Goal: Task Accomplishment & Management: Manage account settings

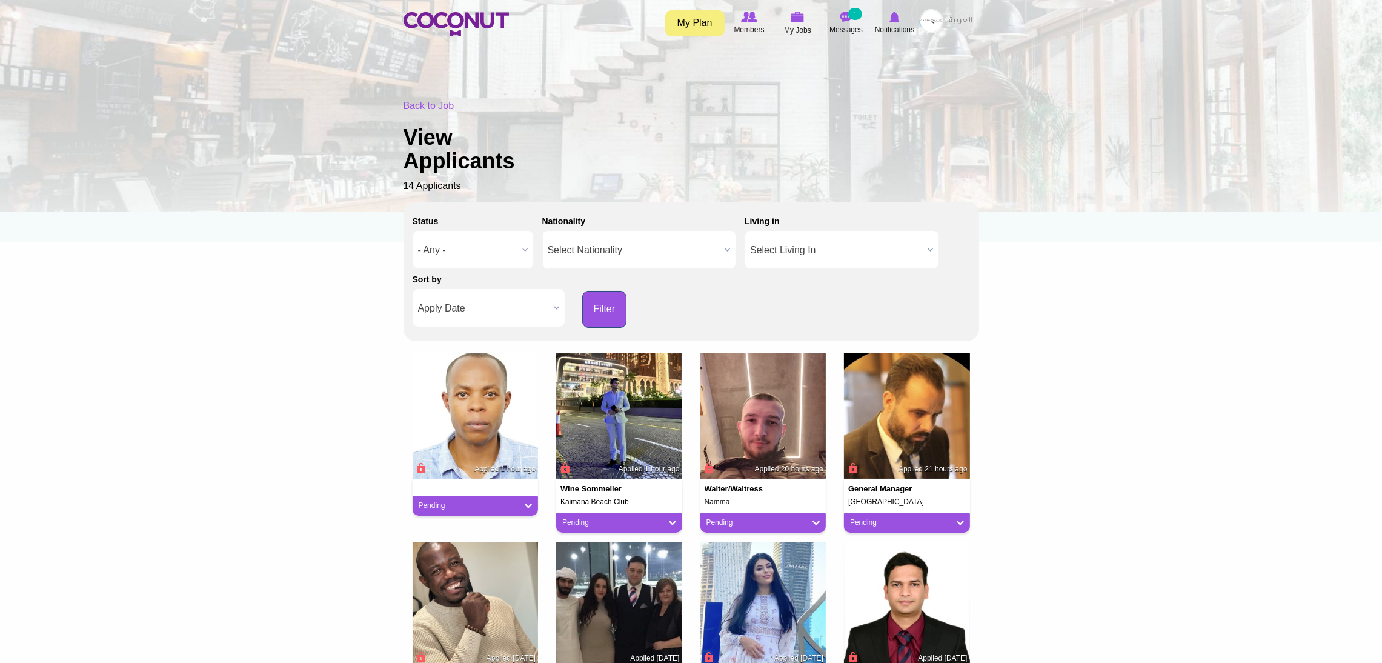
click at [594, 298] on button "Filter" at bounding box center [604, 309] width 45 height 37
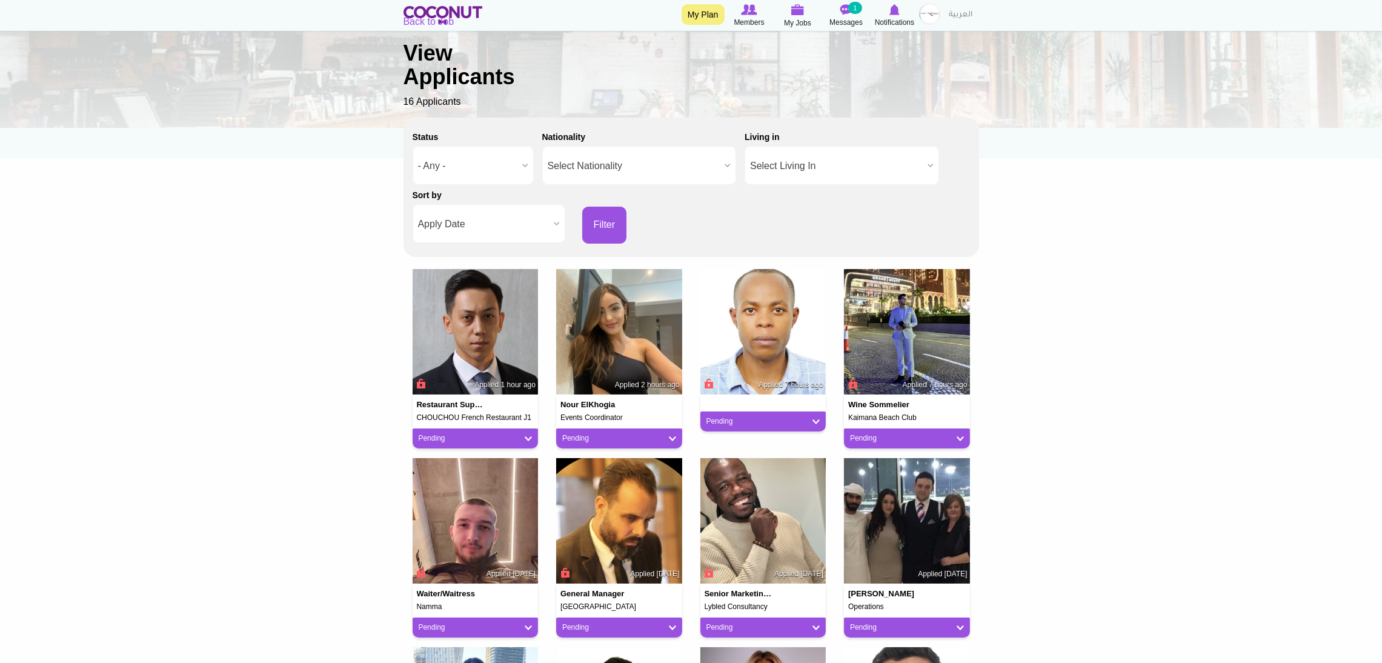
scroll to position [82, 0]
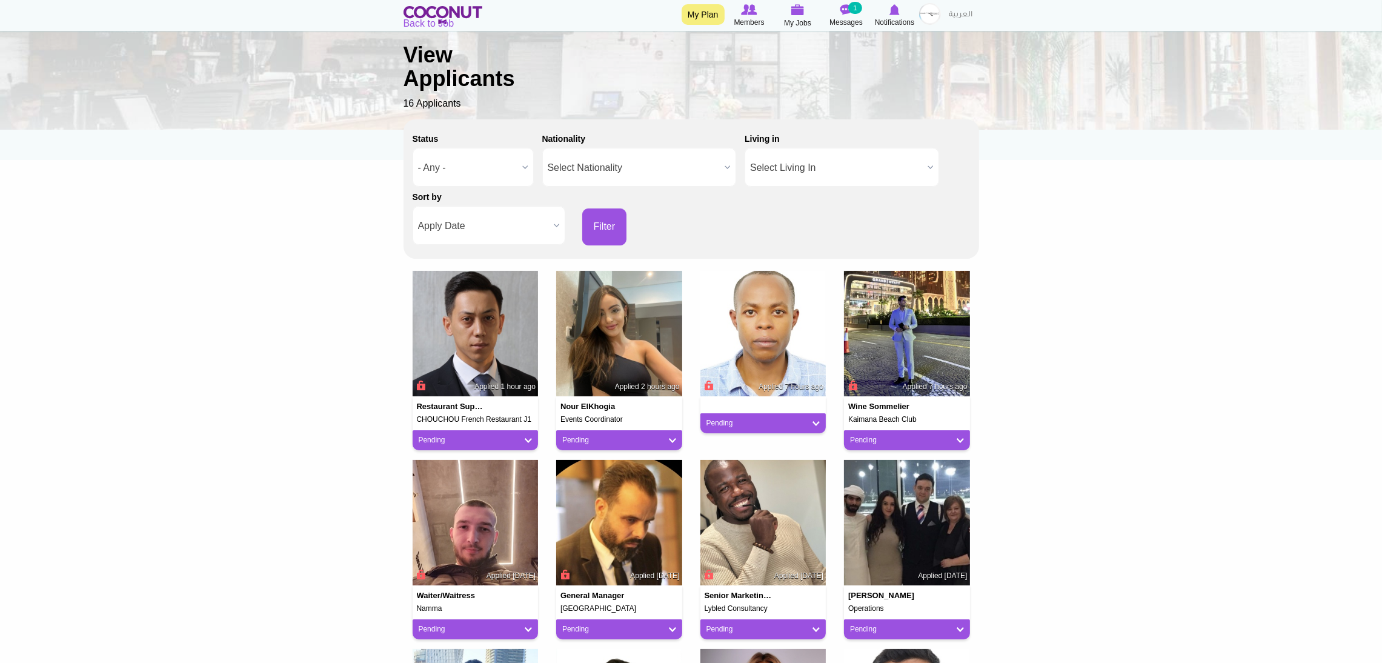
click at [792, 19] on div "Back to Job View Applicants 16 Applicants" at bounding box center [692, 64] width 576 height 94
click at [796, 17] on div "Back to Job View Applicants 16 Applicants" at bounding box center [692, 64] width 576 height 94
click at [799, 11] on img at bounding box center [797, 9] width 13 height 11
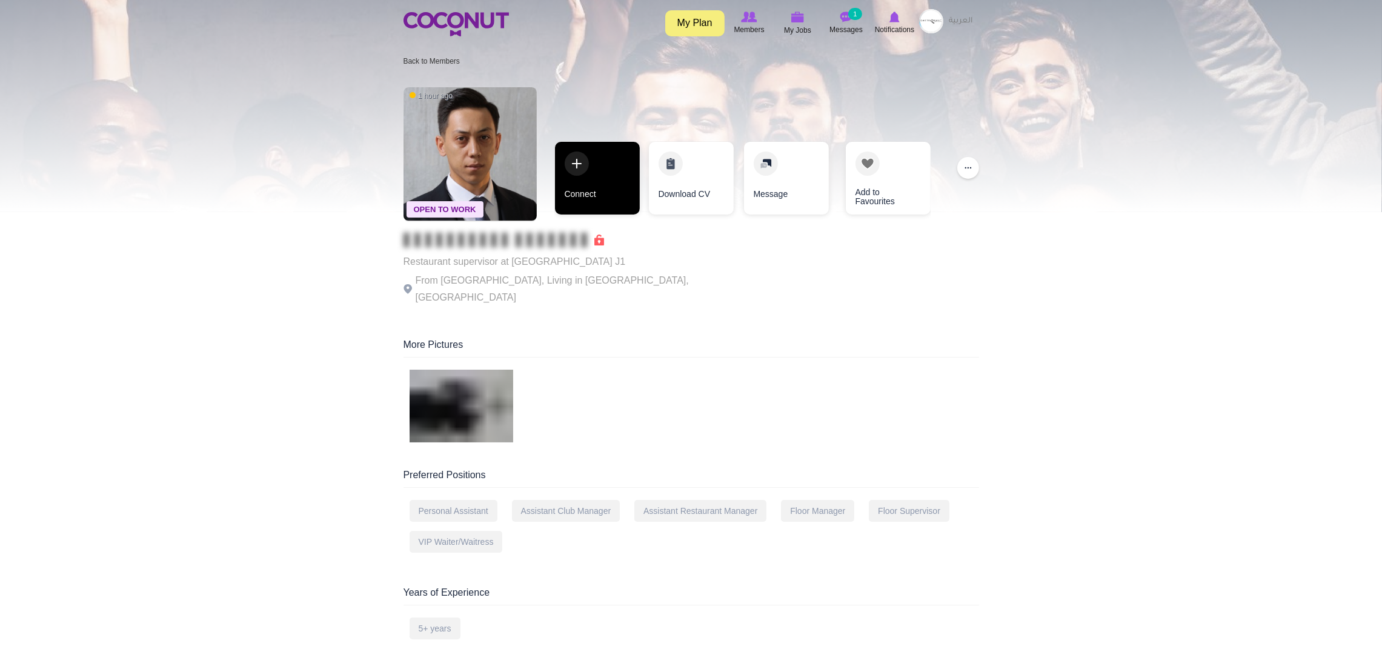
click at [590, 161] on link "Connect" at bounding box center [597, 178] width 85 height 73
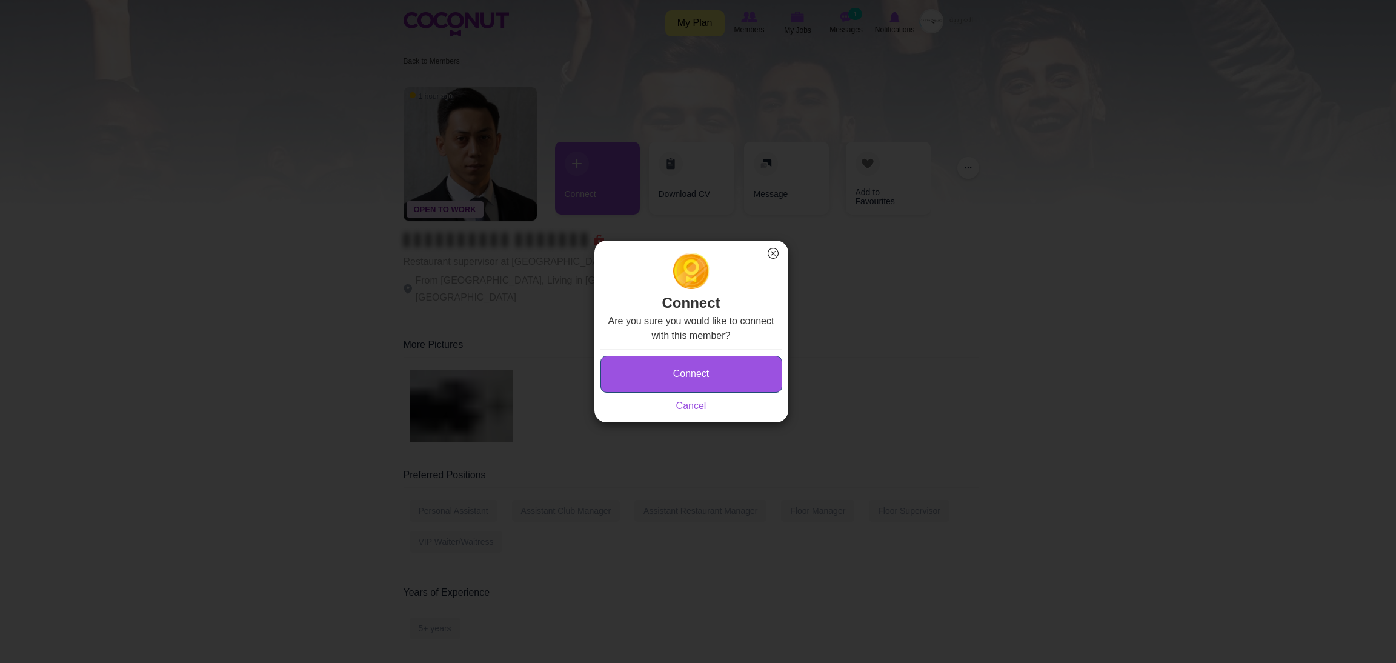
click at [637, 367] on button "Connect" at bounding box center [692, 374] width 182 height 37
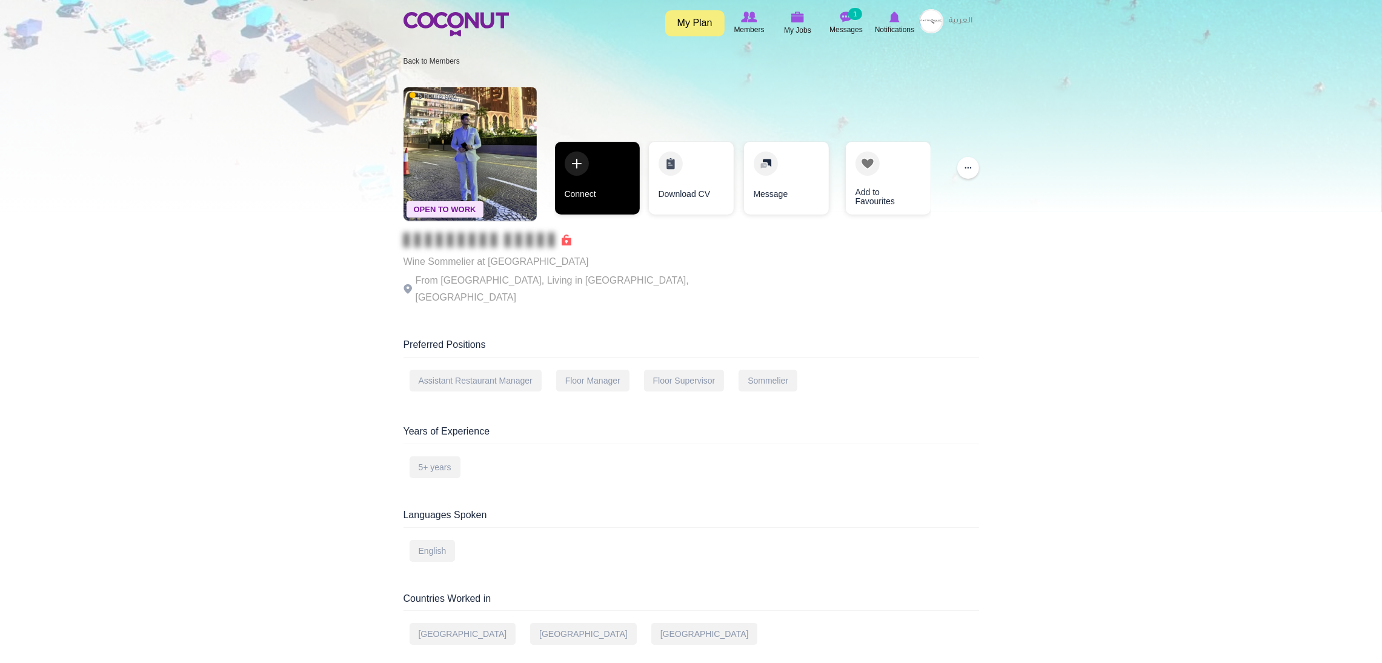
click at [624, 170] on link "Connect" at bounding box center [597, 178] width 85 height 73
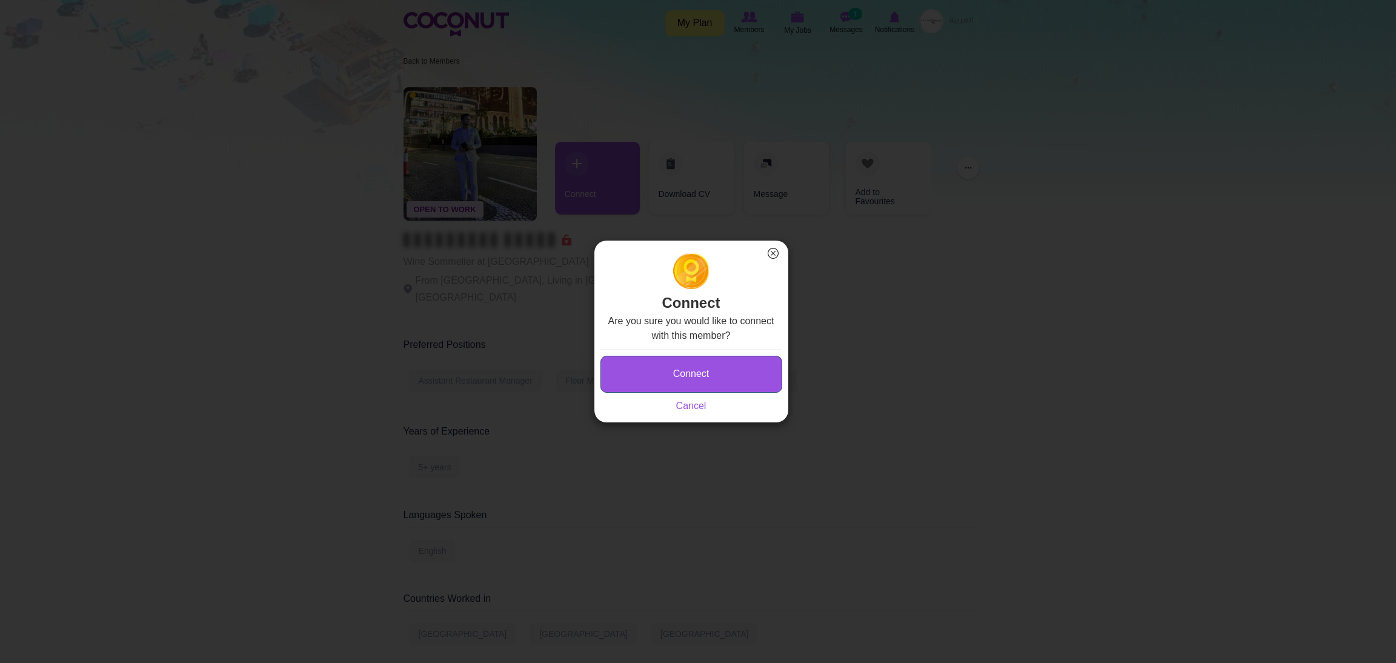
click at [619, 369] on button "Connect" at bounding box center [692, 374] width 182 height 37
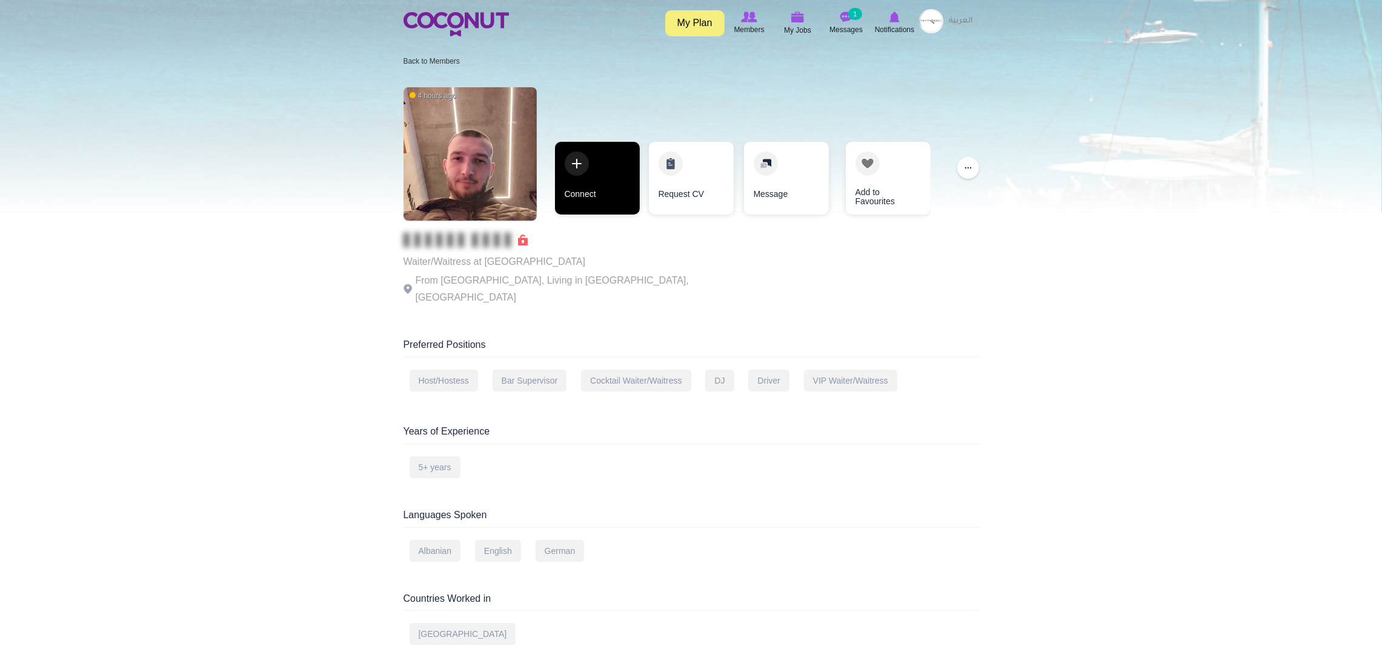
click at [599, 164] on link "Connect" at bounding box center [597, 178] width 85 height 73
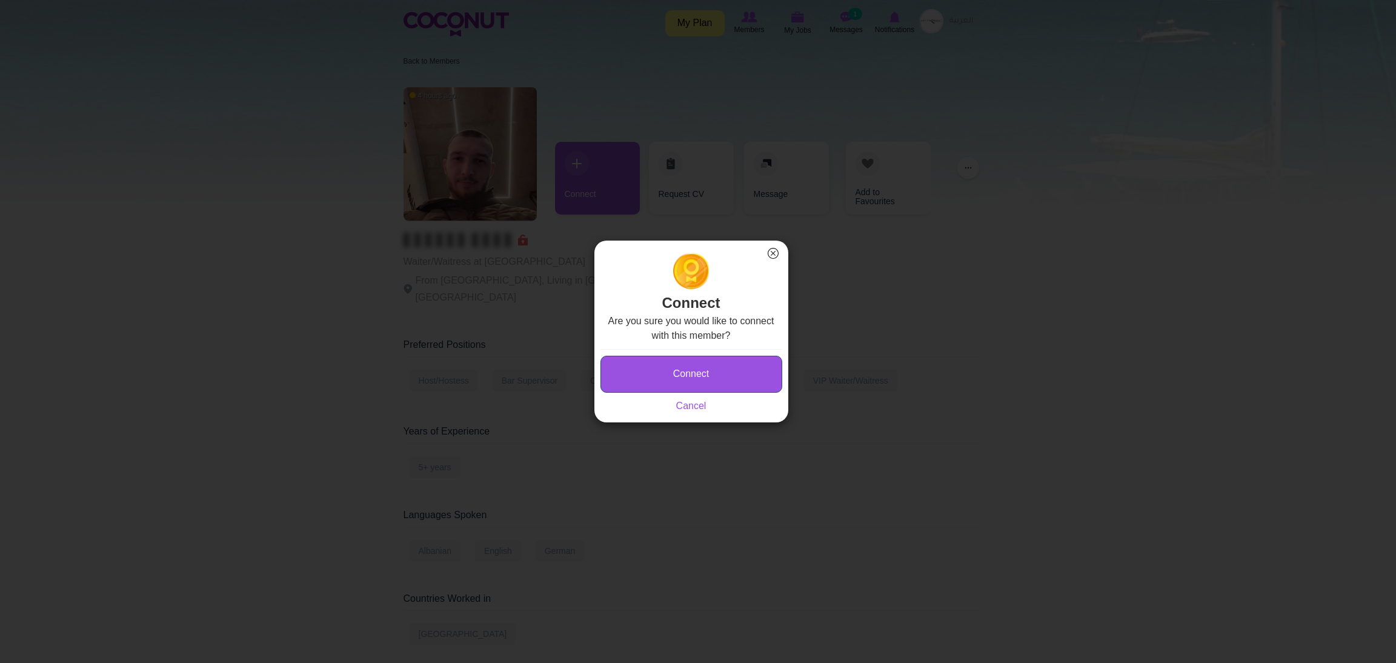
click at [633, 374] on button "Connect" at bounding box center [692, 374] width 182 height 37
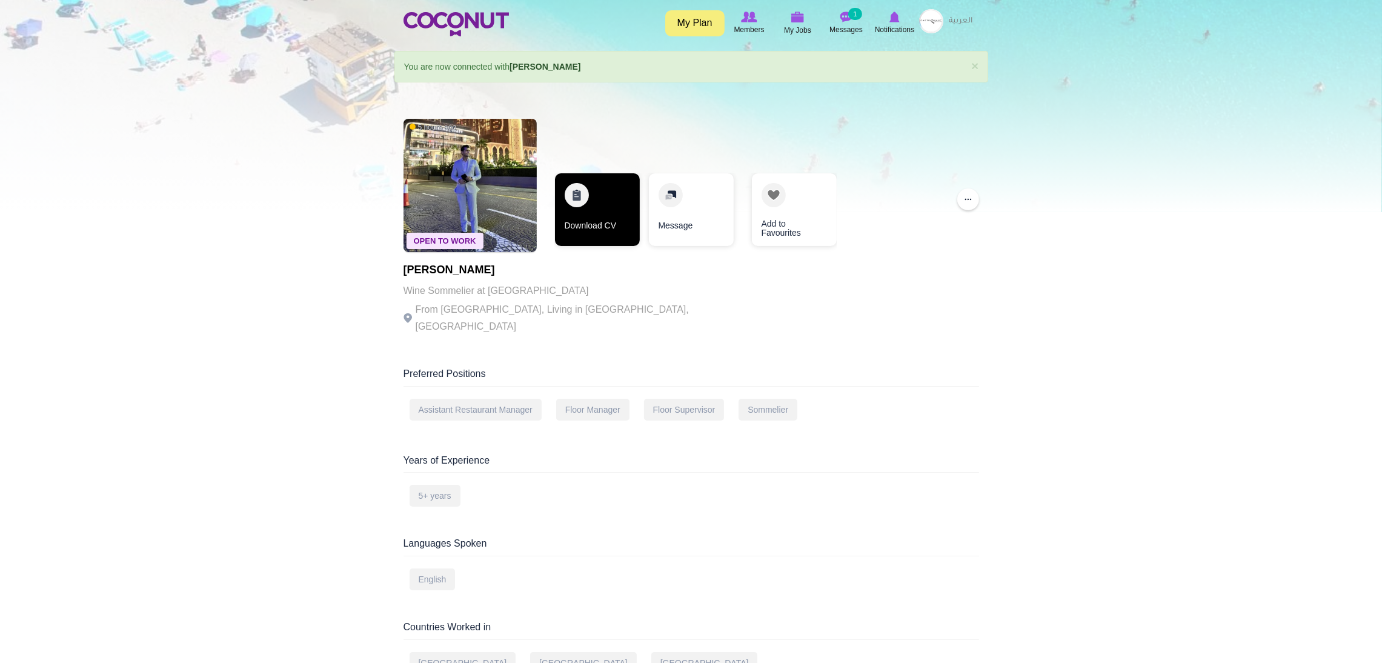
click at [591, 218] on link "Download CV" at bounding box center [597, 209] width 85 height 73
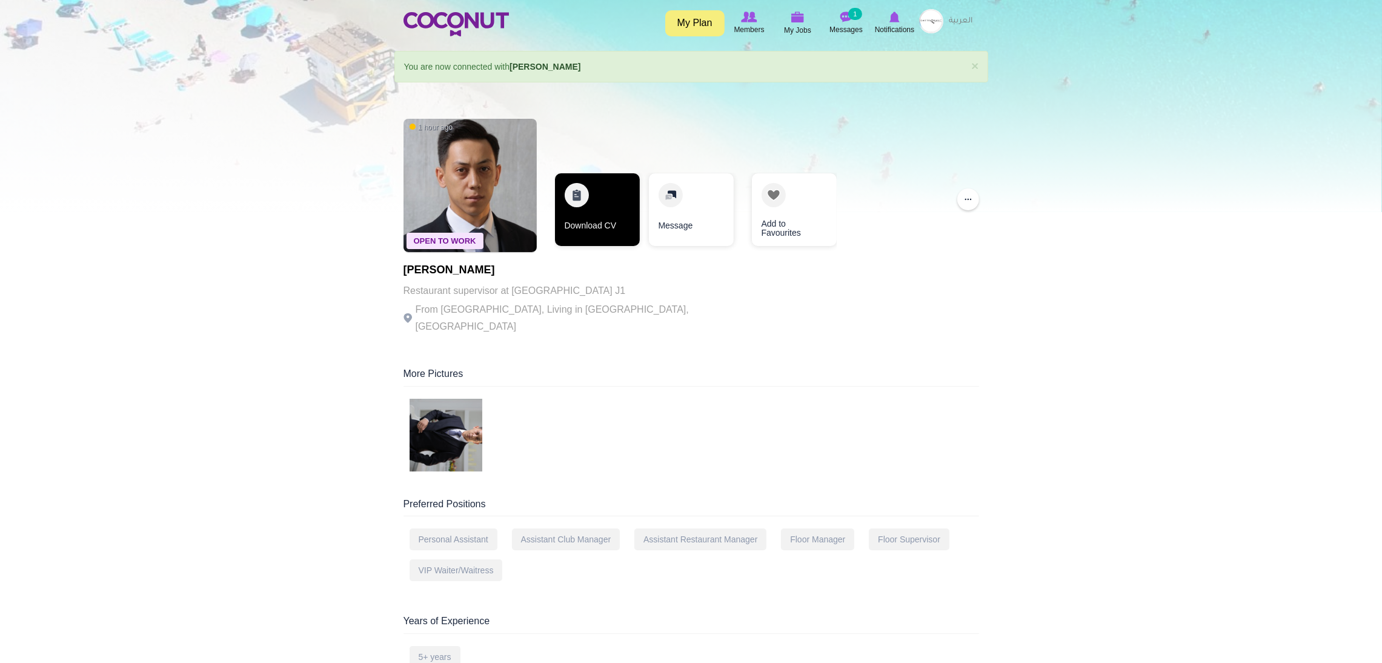
click at [593, 205] on link "Download CV" at bounding box center [597, 209] width 85 height 73
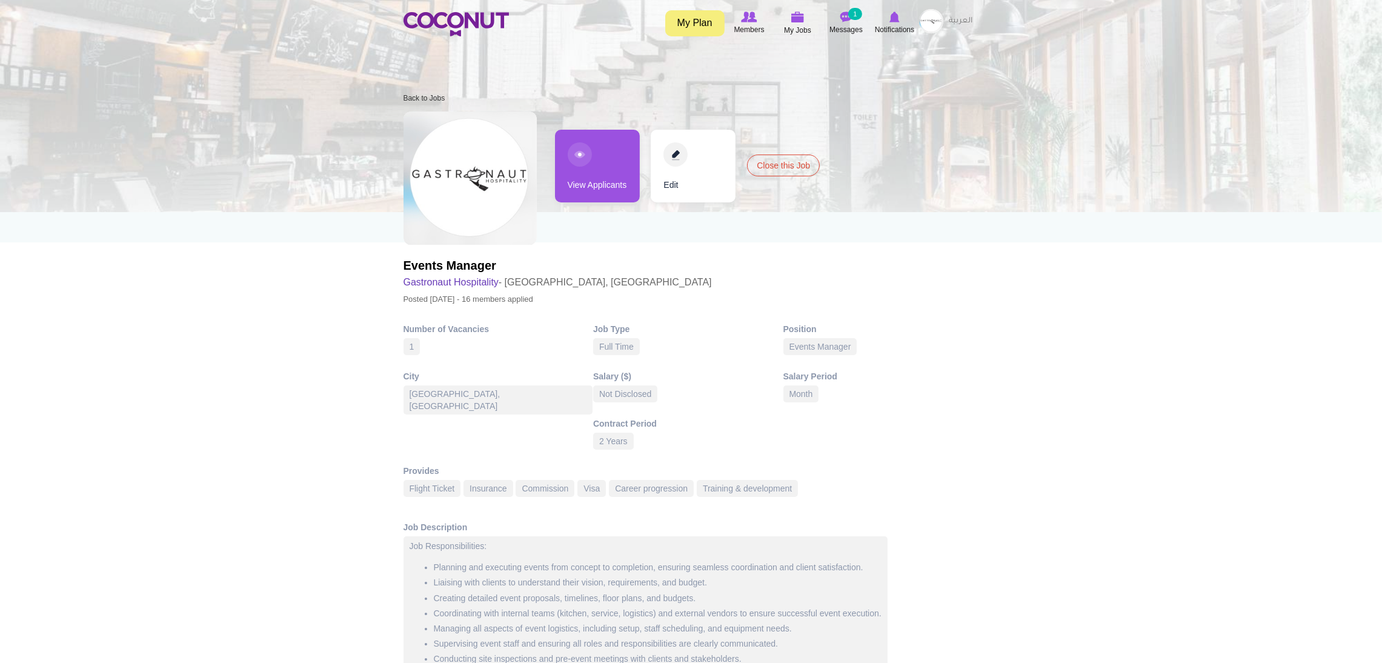
click at [597, 176] on link "View Applicants" at bounding box center [597, 166] width 85 height 73
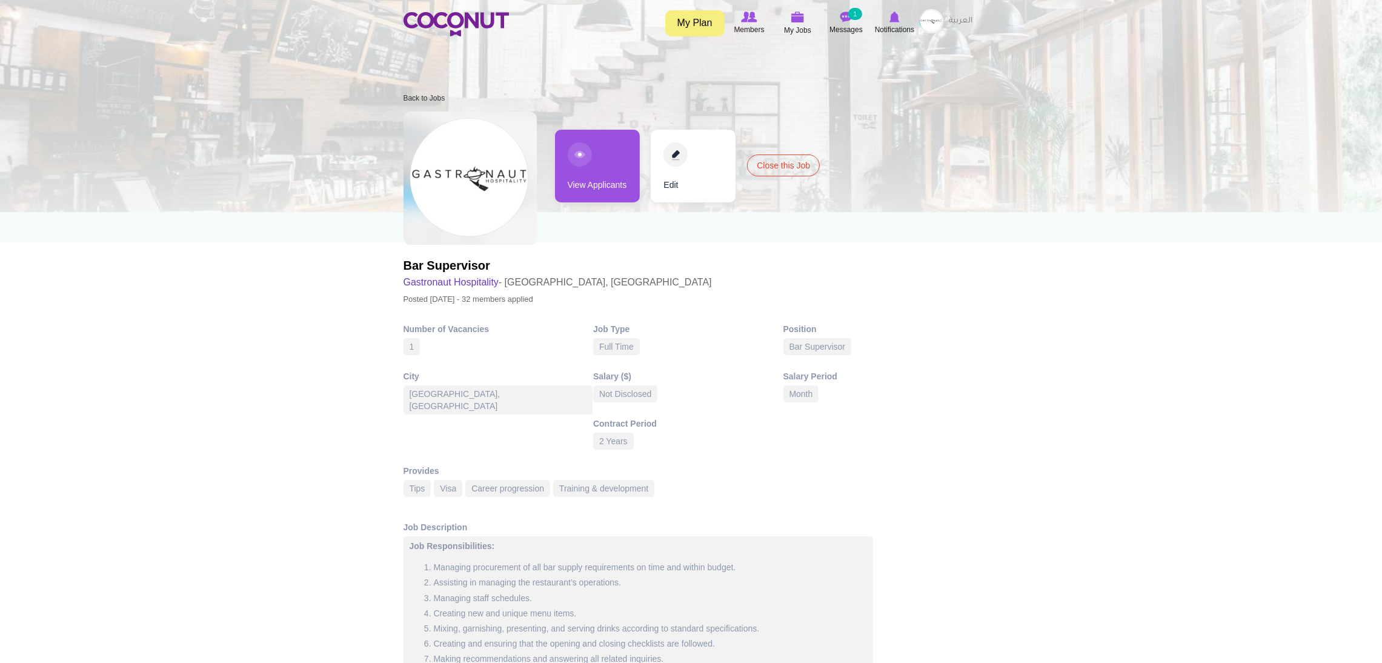
click at [583, 152] on link "View Applicants" at bounding box center [597, 166] width 85 height 73
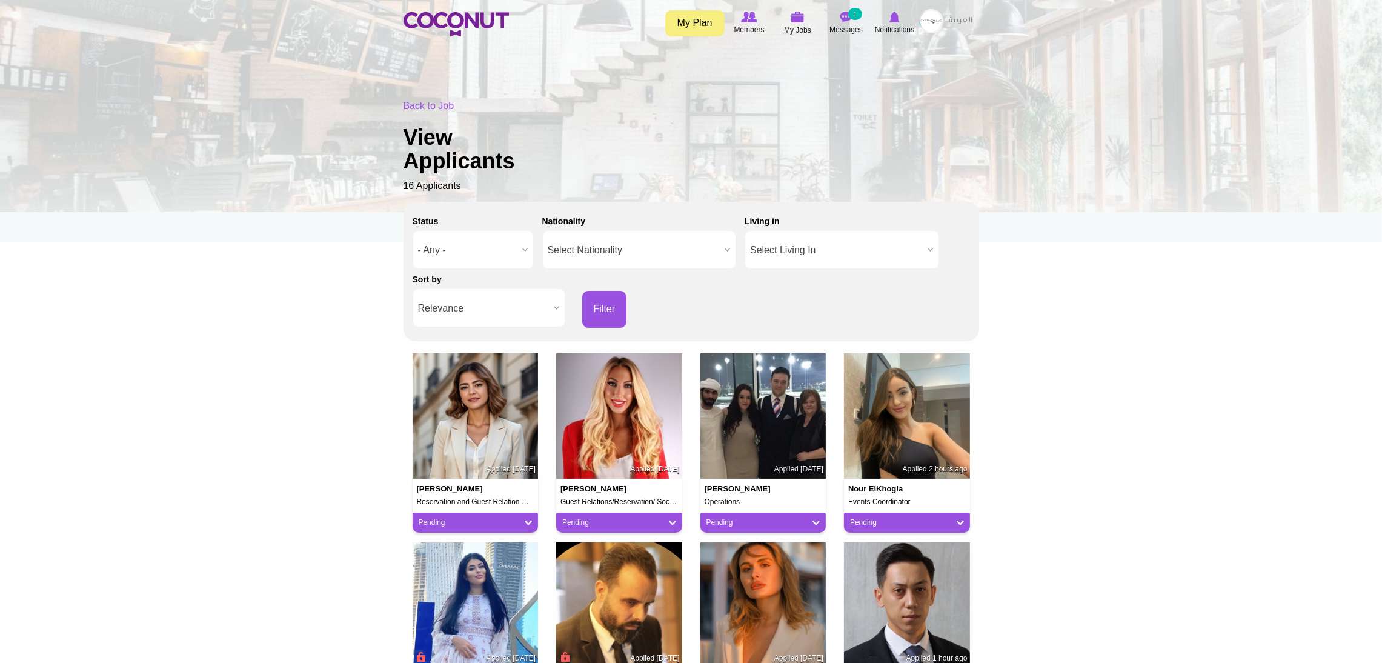
click at [448, 307] on span "Relevance" at bounding box center [483, 308] width 131 height 39
click at [460, 346] on li "Apply Date" at bounding box center [489, 349] width 147 height 15
click at [587, 313] on button "Filter" at bounding box center [604, 309] width 45 height 37
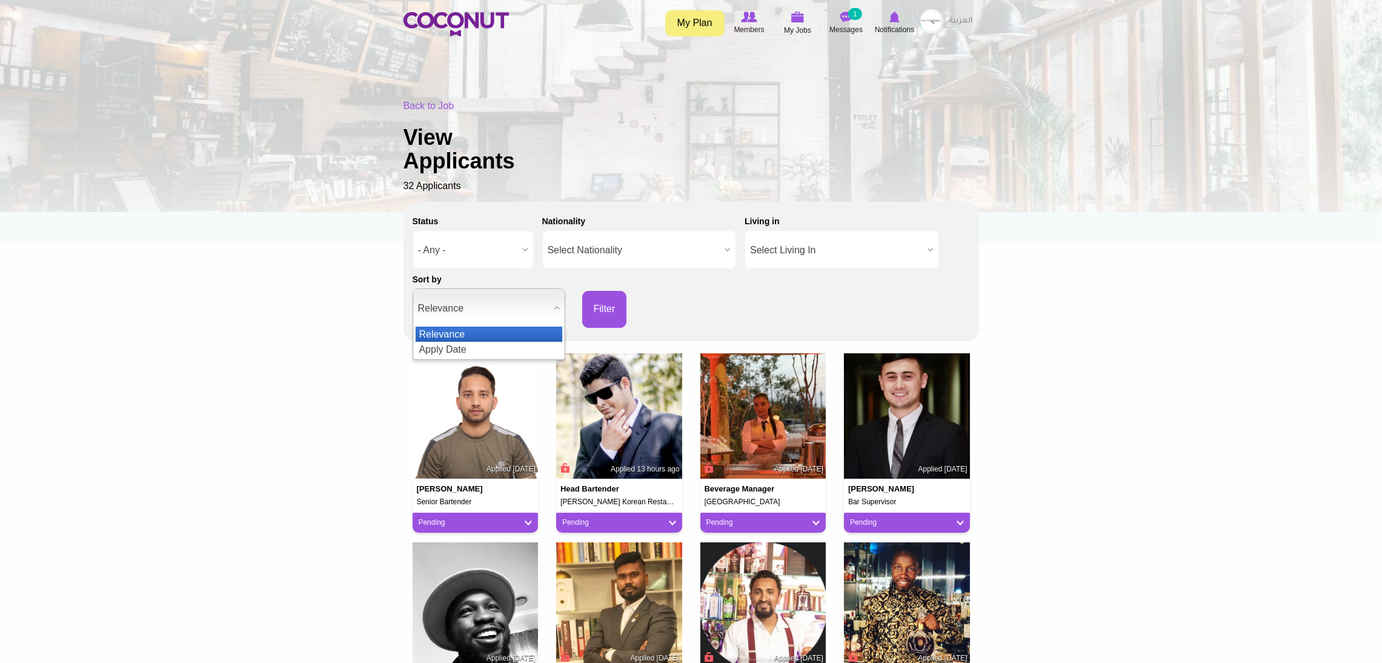
click at [517, 294] on span "Relevance" at bounding box center [483, 308] width 131 height 39
click at [475, 345] on li "Apply Date" at bounding box center [489, 349] width 147 height 15
click at [602, 312] on button "Filter" at bounding box center [604, 309] width 45 height 37
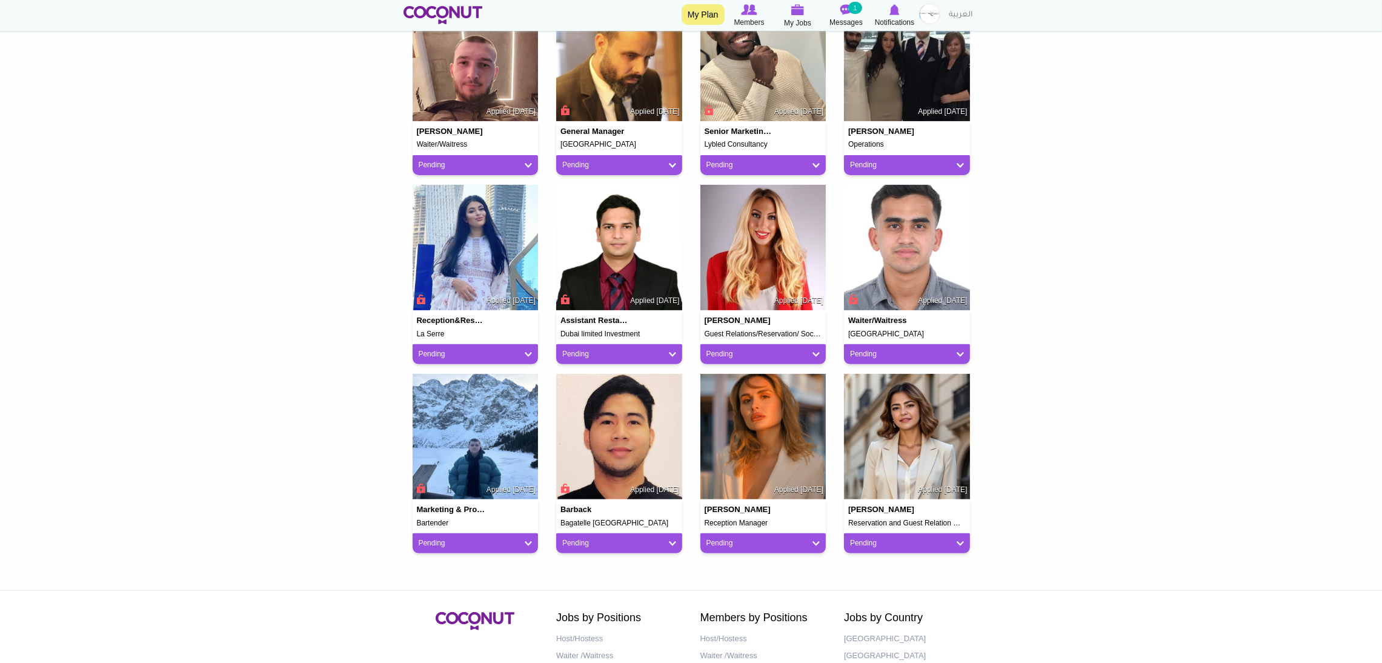
scroll to position [548, 0]
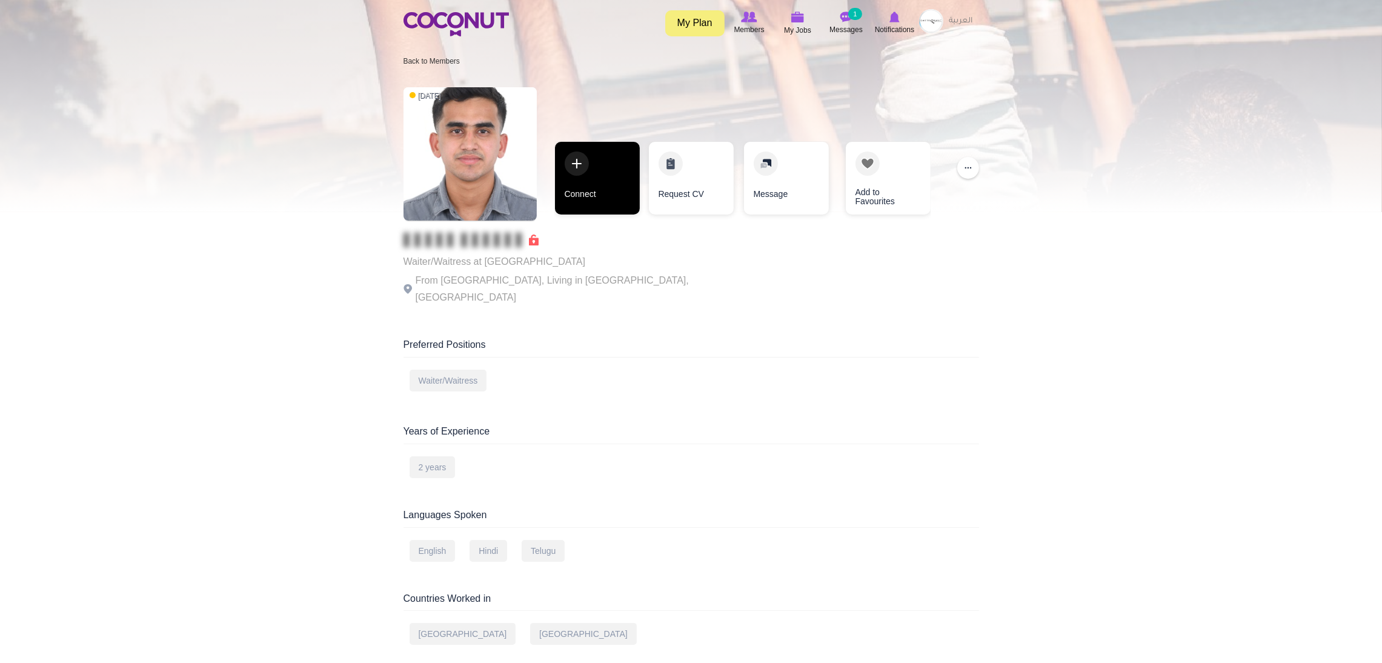
click at [582, 197] on link "Connect" at bounding box center [597, 178] width 85 height 73
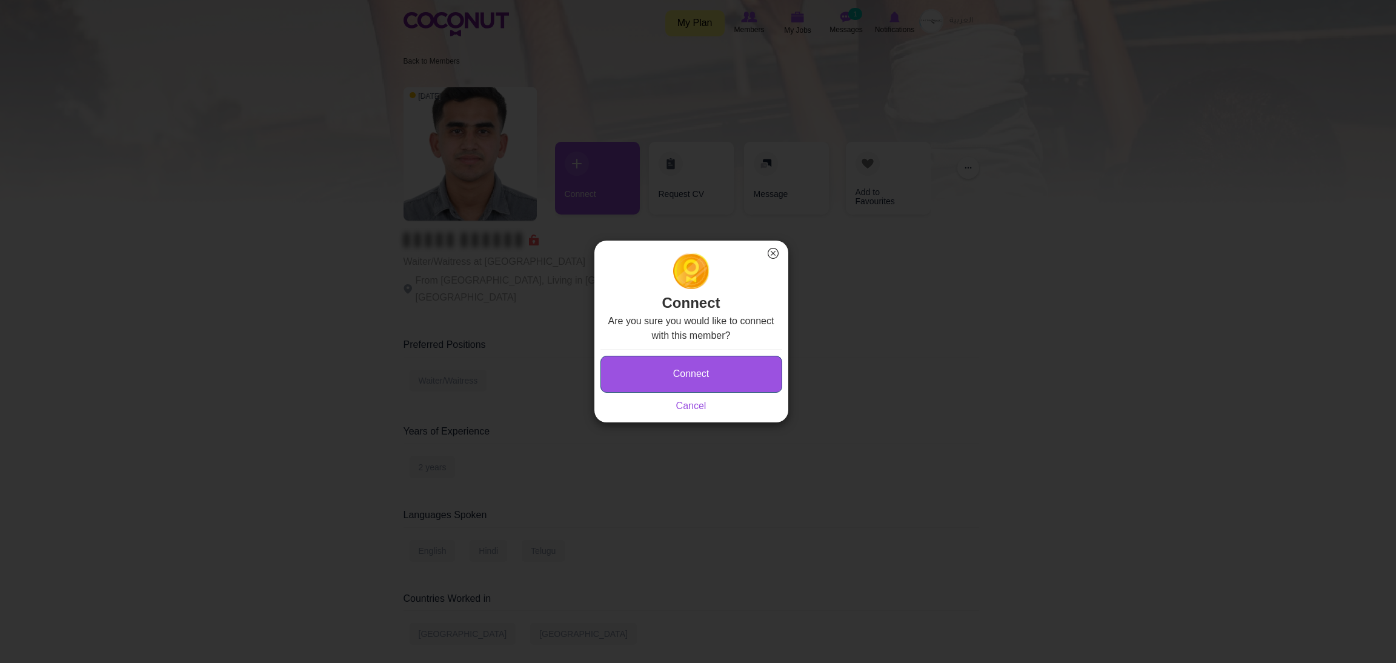
click at [679, 382] on button "Connect" at bounding box center [692, 374] width 182 height 37
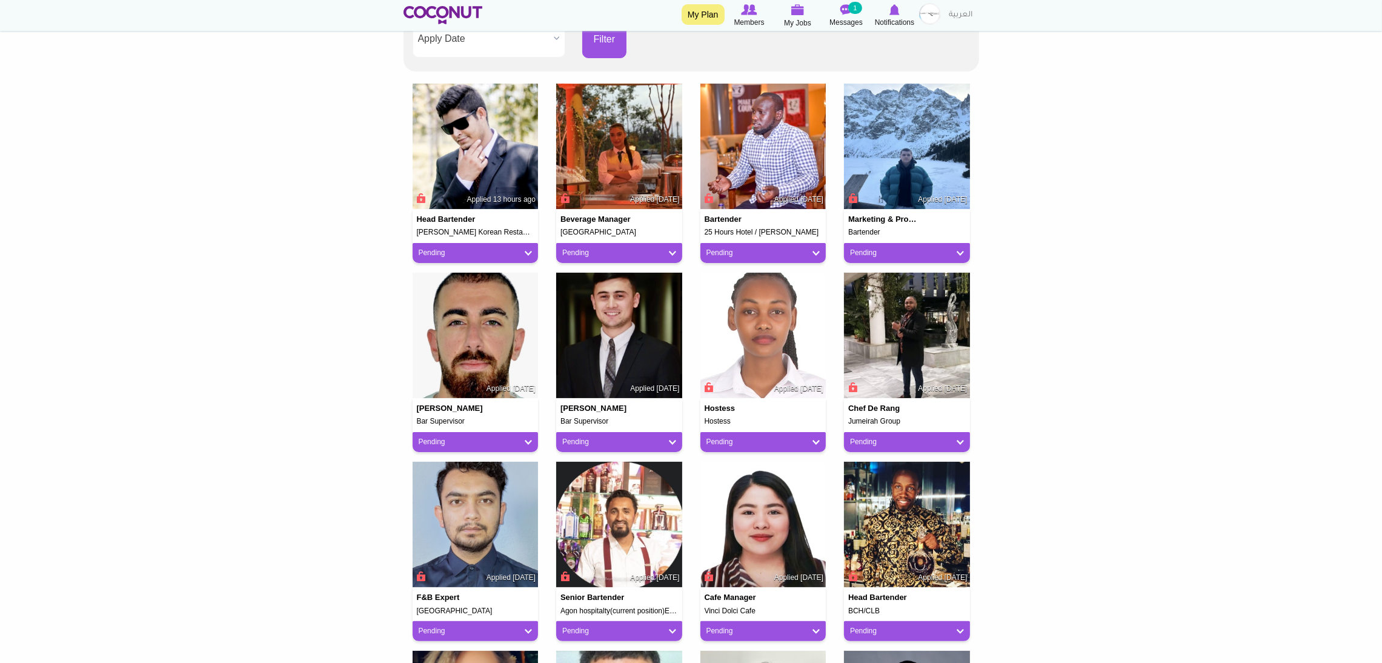
scroll to position [277, 0]
